Goal: Find contact information: Find contact information

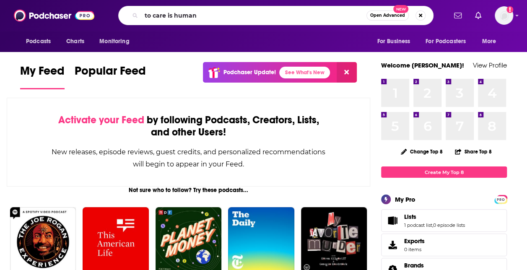
type input "to care is human"
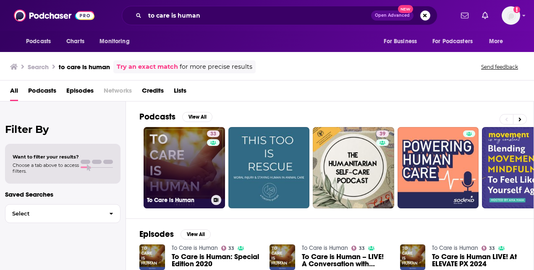
click at [210, 159] on div "33" at bounding box center [214, 162] width 15 height 65
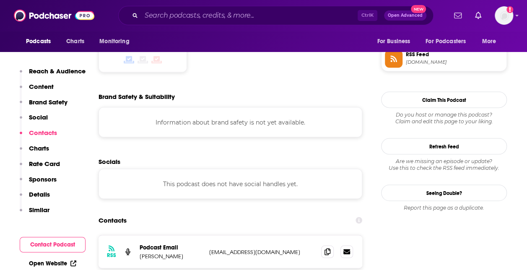
scroll to position [713, 0]
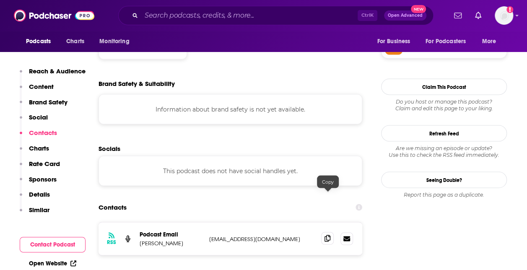
click at [328, 235] on icon at bounding box center [328, 238] width 6 height 7
click at [125, 232] on div "RSS Podcast Email [PERSON_NAME] [EMAIL_ADDRESS][DOMAIN_NAME] [EMAIL_ADDRESS][DO…" at bounding box center [231, 265] width 264 height 86
